Goal: Information Seeking & Learning: Find specific fact

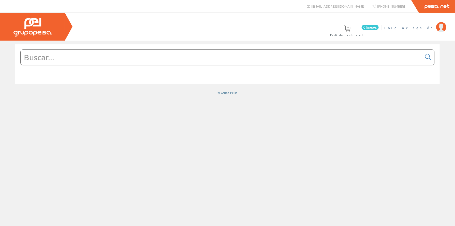
click at [421, 28] on span "Iniciar sesión" at bounding box center [408, 27] width 49 height 5
click at [217, 56] on input "text" at bounding box center [221, 57] width 401 height 15
paste input "A001016112"
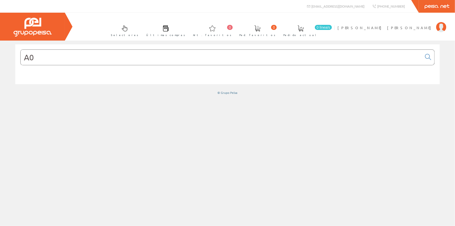
type input "A"
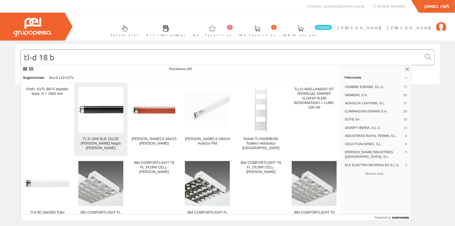
type input "tl-d 18 b"
click at [102, 140] on div "TL-D 18W BLB 1SL/25 Luz Negra PHIL" at bounding box center [100, 144] width 45 height 14
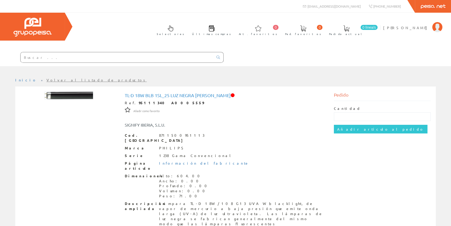
scroll to position [29, 0]
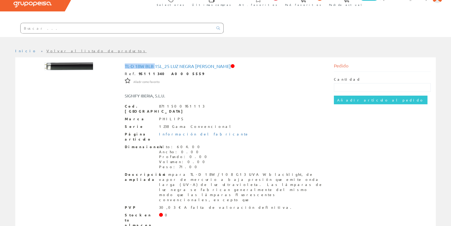
drag, startPoint x: 125, startPoint y: 66, endPoint x: 156, endPoint y: 66, distance: 30.2
click at [156, 66] on h1 "TL-D 18W BLB 1SL_25 Luz Negra [PERSON_NAME]" at bounding box center [226, 66] width 202 height 5
copy h1 "TL-D 18W BLB"
